Goal: Transaction & Acquisition: Book appointment/travel/reservation

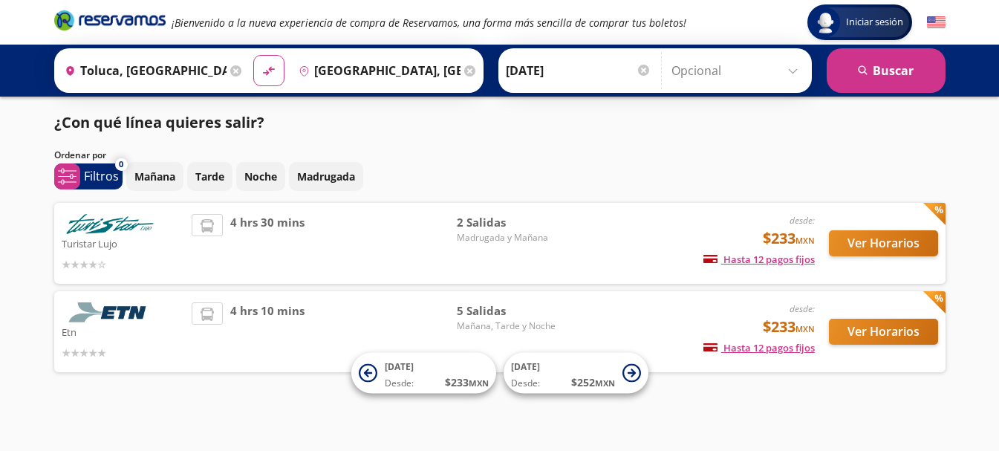
scroll to position [7, 0]
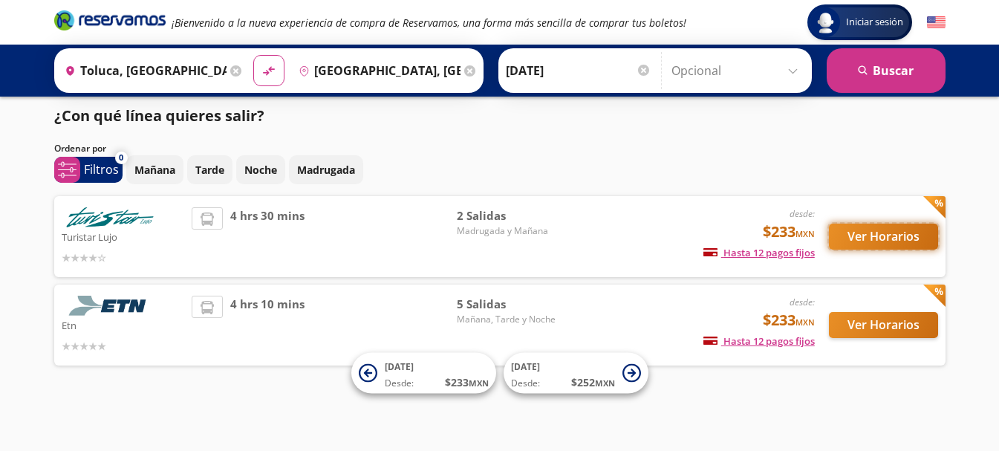
click at [870, 236] on button "Ver Horarios" at bounding box center [883, 237] width 109 height 26
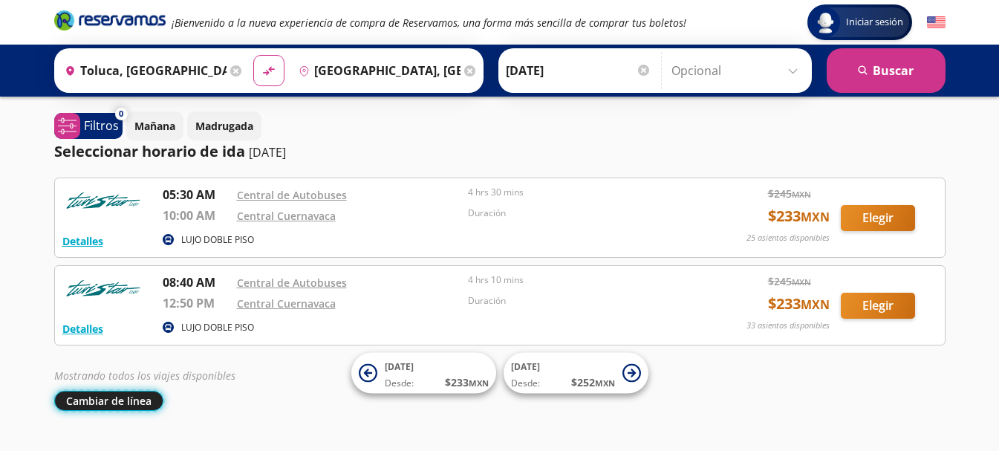
click at [120, 406] on button "Cambiar de línea" at bounding box center [108, 401] width 109 height 20
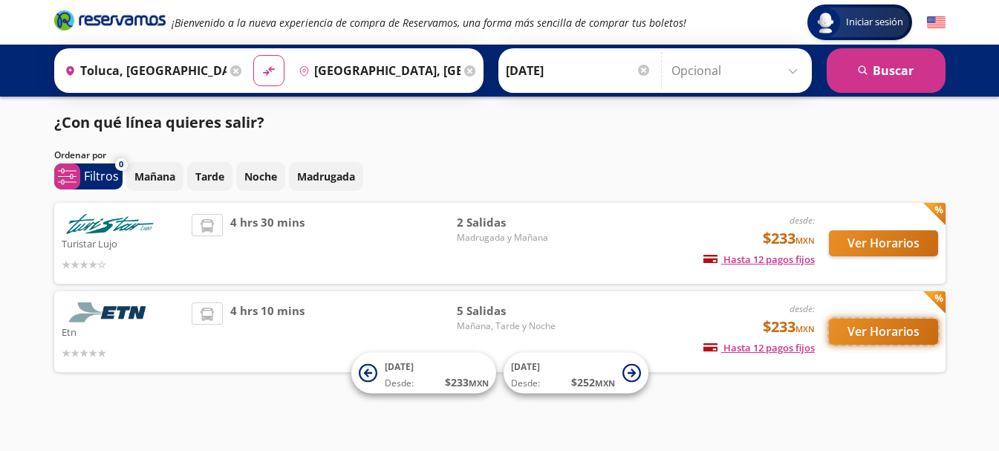
click at [847, 333] on button "Ver Horarios" at bounding box center [883, 332] width 109 height 26
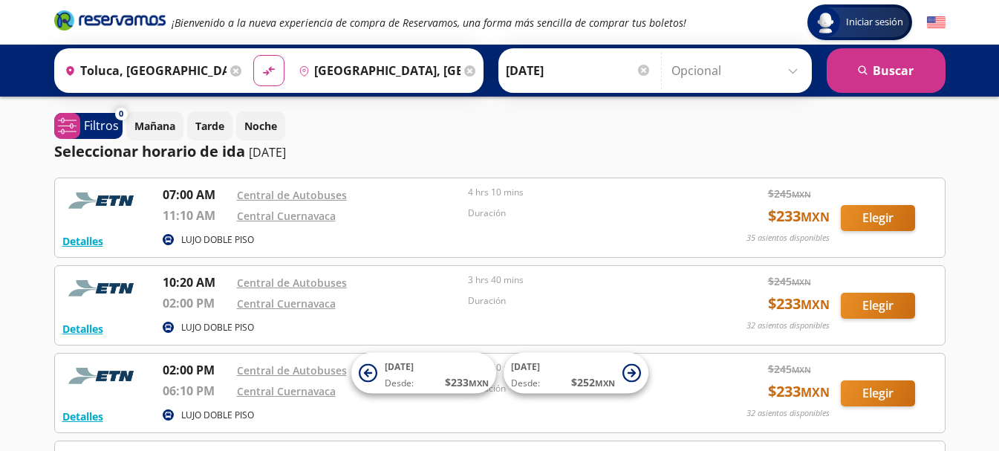
click at [232, 76] on icon at bounding box center [235, 70] width 11 height 11
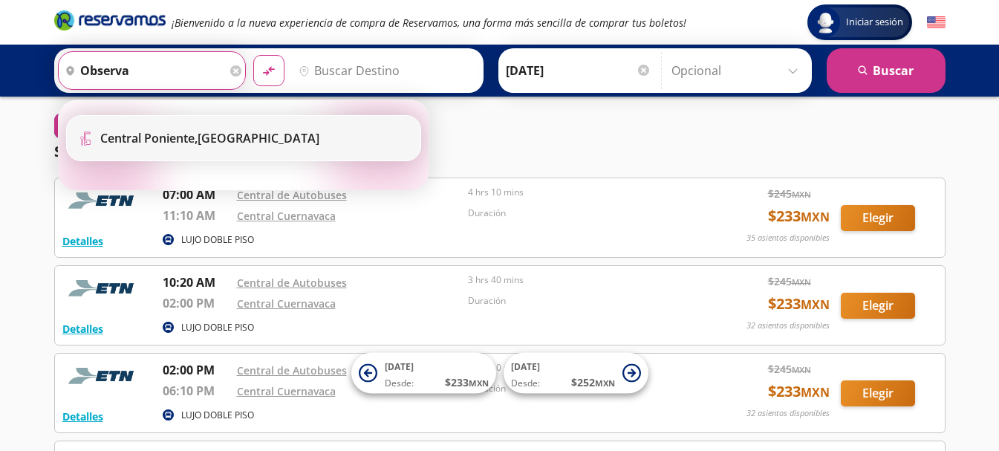
click at [227, 136] on div "[GEOGRAPHIC_DATA], [GEOGRAPHIC_DATA]" at bounding box center [209, 138] width 219 height 16
type input "[GEOGRAPHIC_DATA], [GEOGRAPHIC_DATA]"
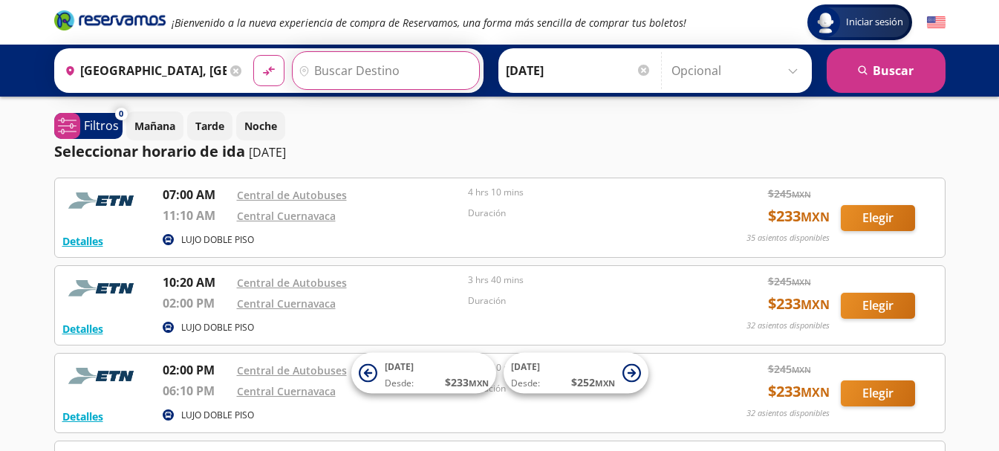
click at [348, 75] on input "Destino" at bounding box center [384, 70] width 183 height 37
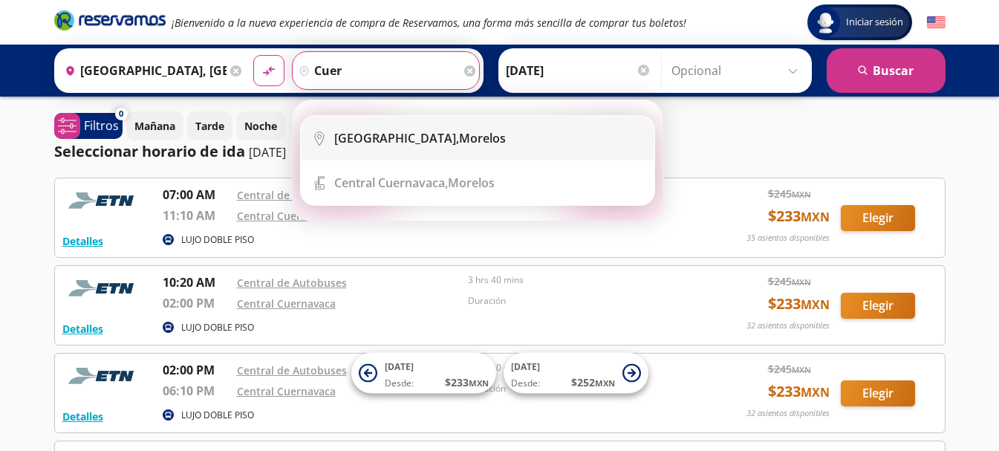
click at [380, 130] on b "[GEOGRAPHIC_DATA]," at bounding box center [396, 138] width 125 height 16
type input "[GEOGRAPHIC_DATA], [GEOGRAPHIC_DATA]"
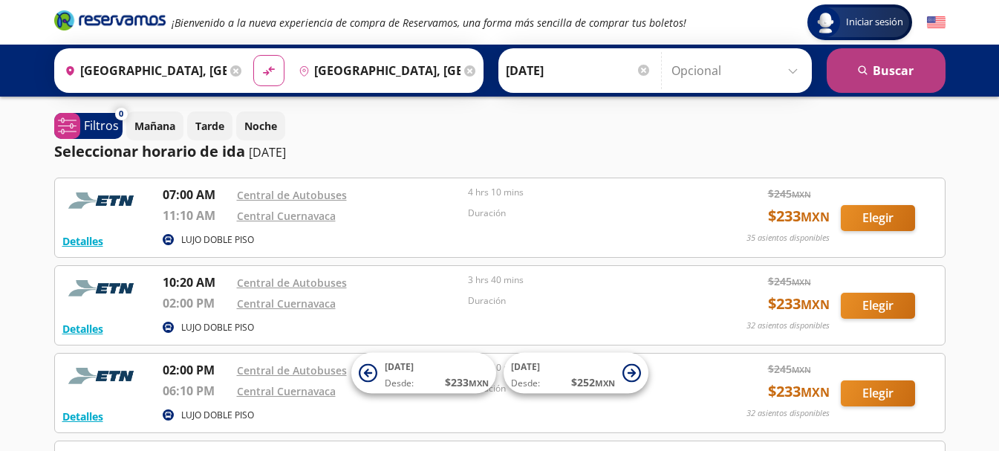
click at [878, 81] on button "search [GEOGRAPHIC_DATA]" at bounding box center [886, 70] width 119 height 45
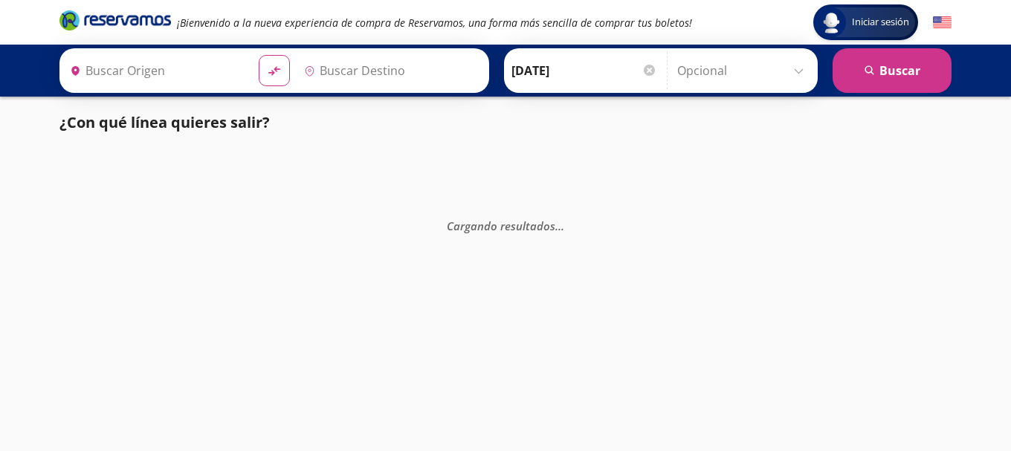
type input "[GEOGRAPHIC_DATA], [GEOGRAPHIC_DATA]"
